Goal: Navigation & Orientation: Find specific page/section

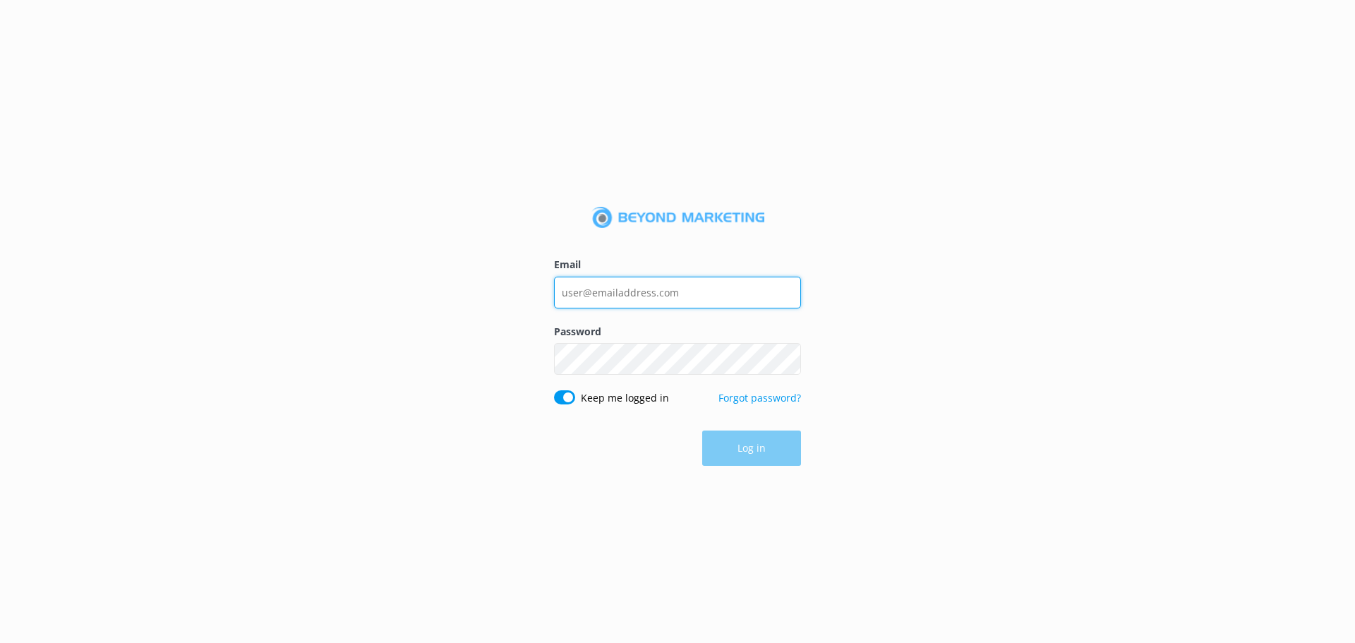
type input "[EMAIL_ADDRESS][DOMAIN_NAME]"
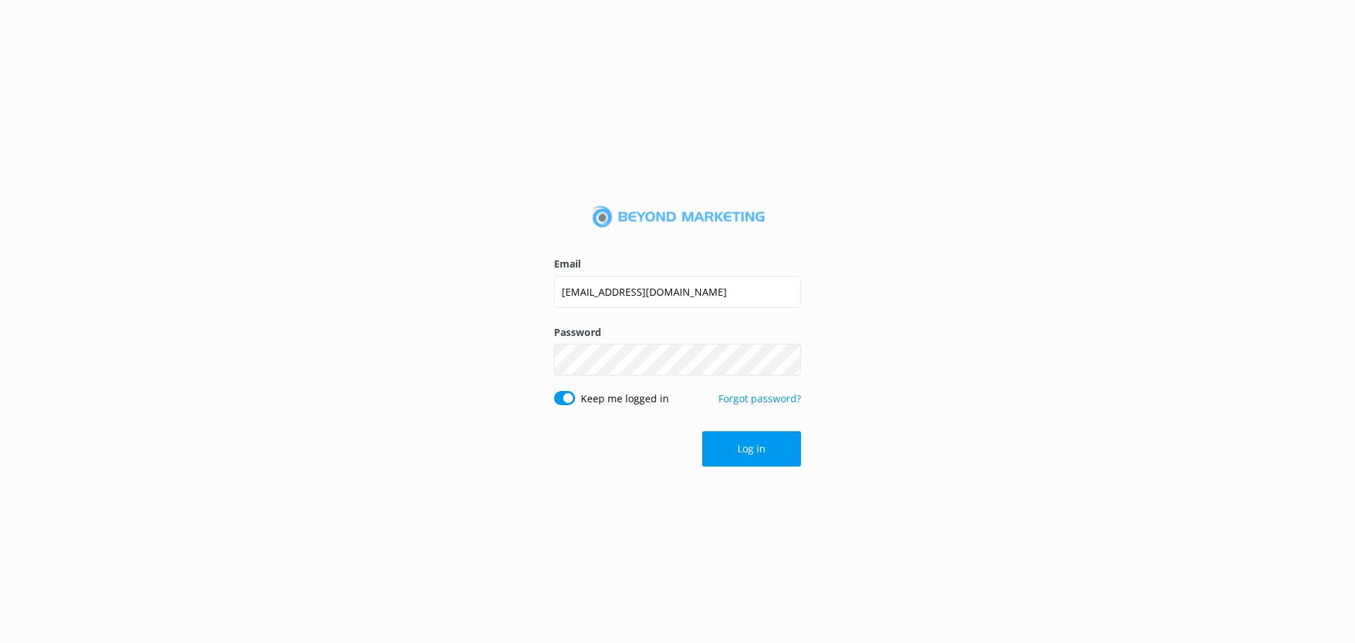
click at [748, 451] on div "Log in" at bounding box center [677, 448] width 247 height 35
click at [748, 451] on button "Log in" at bounding box center [751, 448] width 99 height 35
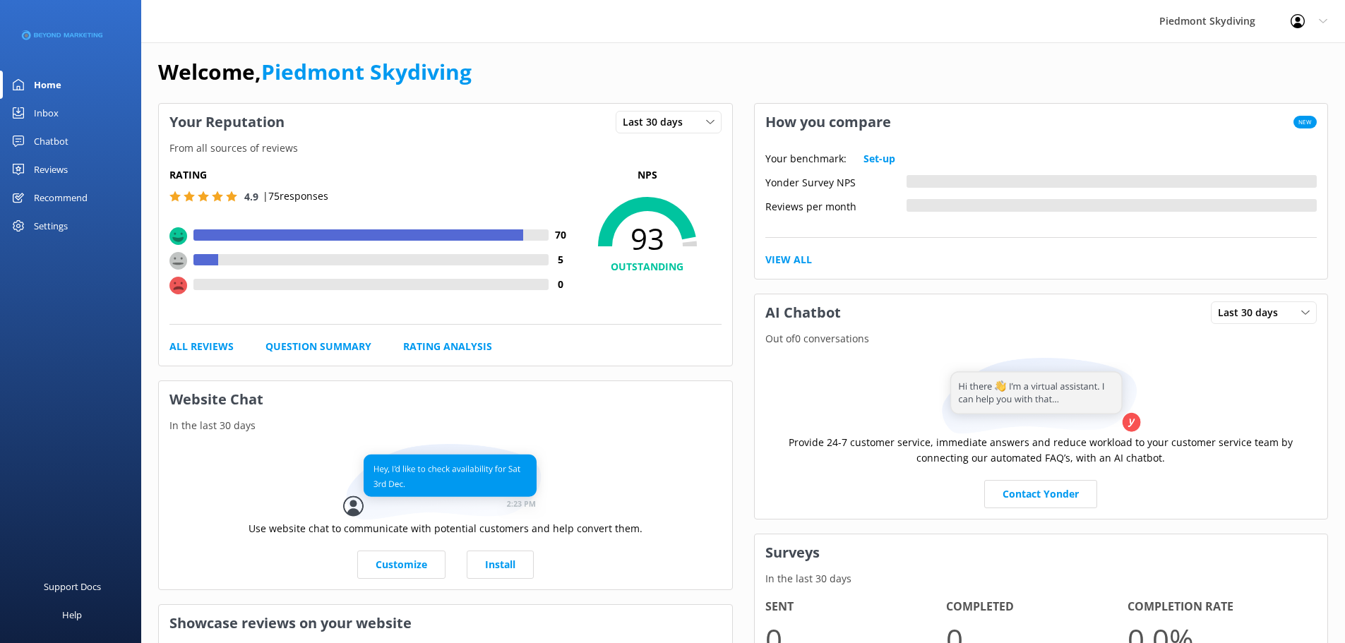
scroll to position [8, 0]
click at [59, 165] on div "Reviews" at bounding box center [51, 169] width 34 height 28
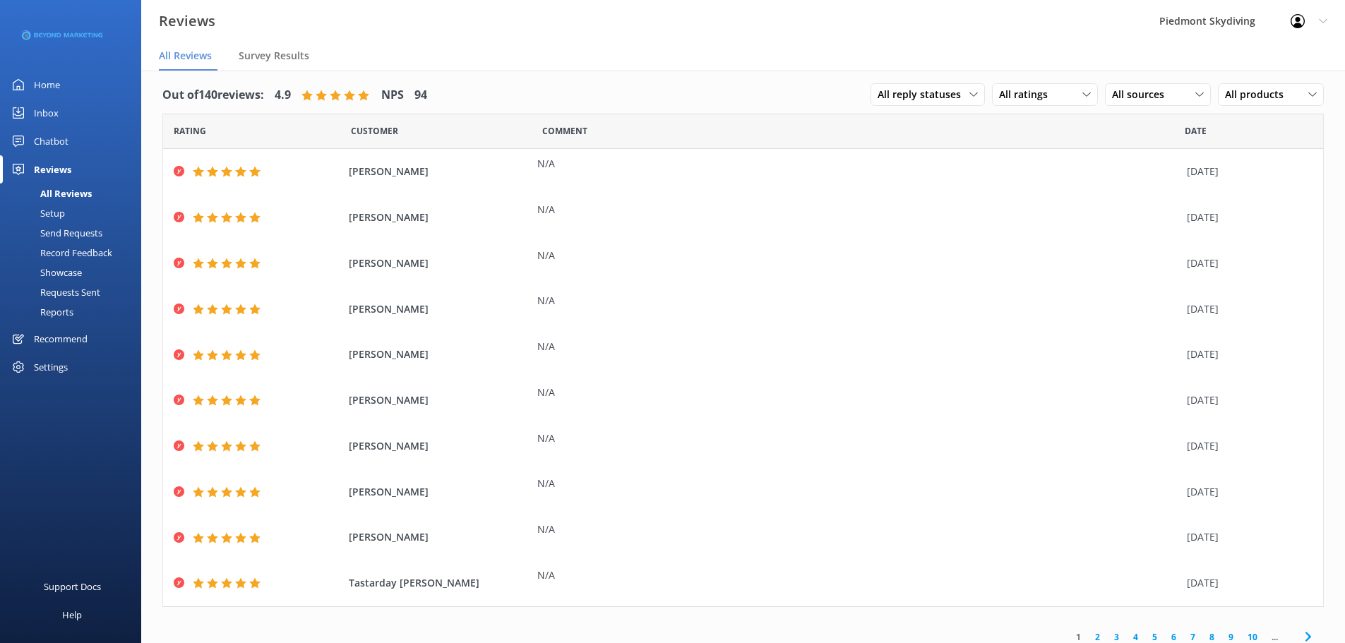
click at [62, 194] on div "All Reviews" at bounding box center [49, 194] width 83 height 20
click at [57, 191] on div "All Reviews" at bounding box center [49, 194] width 83 height 20
